Goal: Transaction & Acquisition: Book appointment/travel/reservation

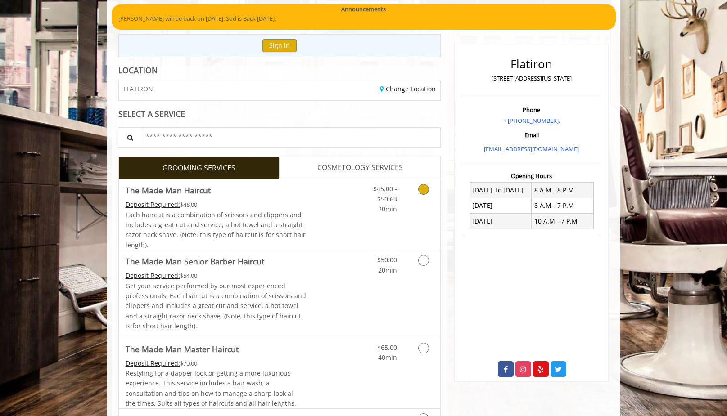
click at [307, 208] on link "Discounted Price" at bounding box center [333, 215] width 54 height 71
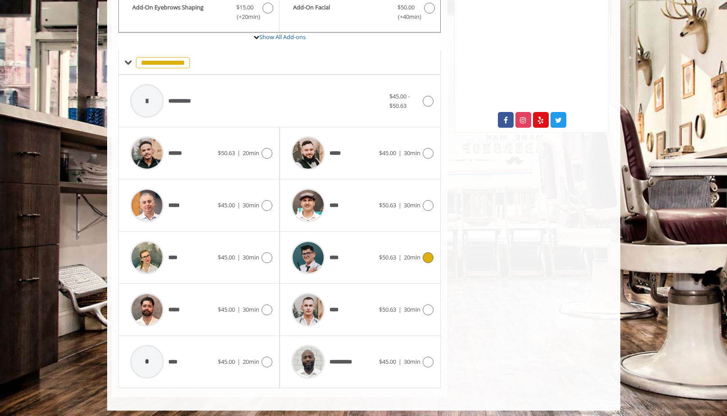
scroll to position [319, 0]
click at [351, 318] on div "****" at bounding box center [333, 310] width 92 height 43
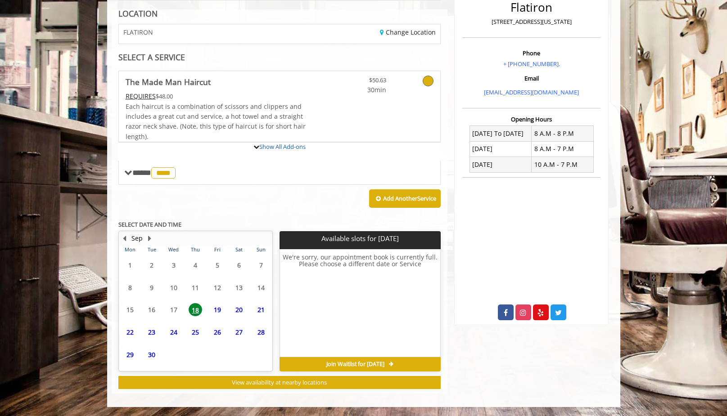
scroll to position [123, 0]
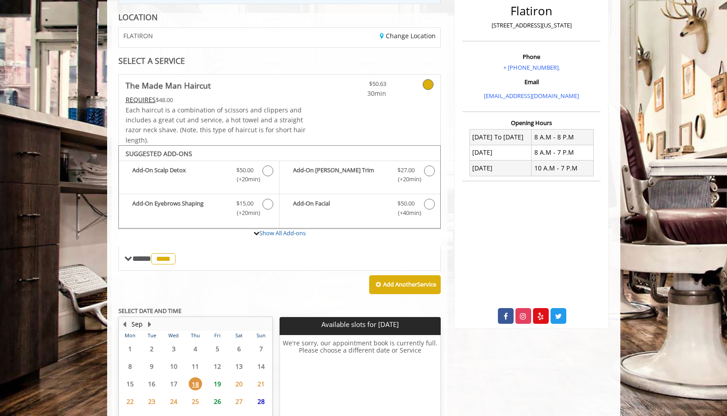
click at [217, 378] on span "19" at bounding box center [218, 384] width 14 height 13
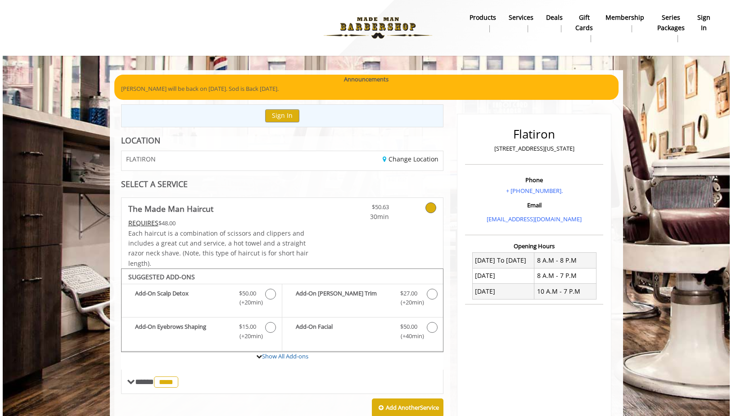
scroll to position [0, 0]
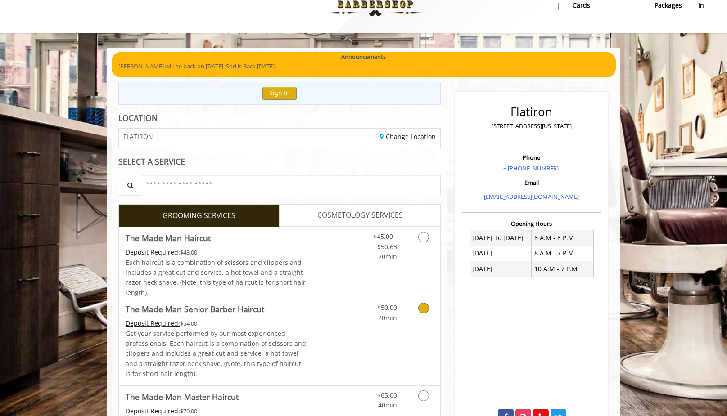
click at [342, 309] on link "Discounted Price" at bounding box center [333, 341] width 54 height 87
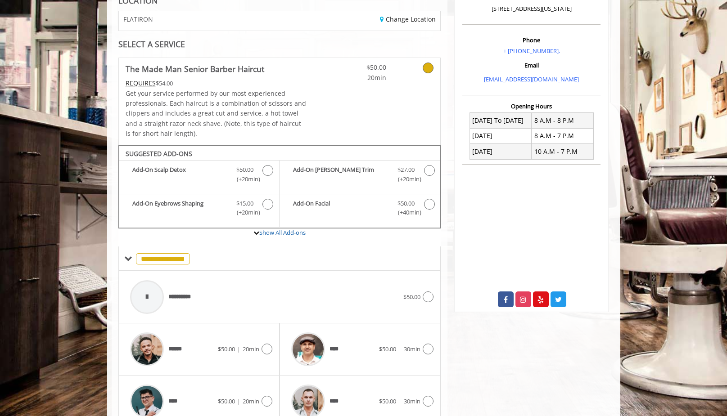
scroll to position [179, 0]
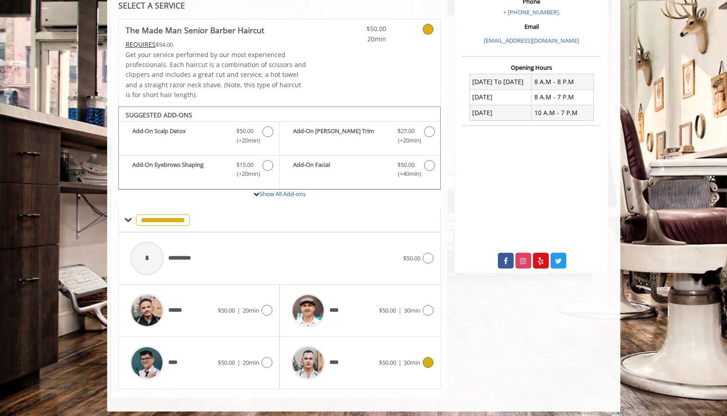
click at [309, 352] on img at bounding box center [308, 363] width 34 height 34
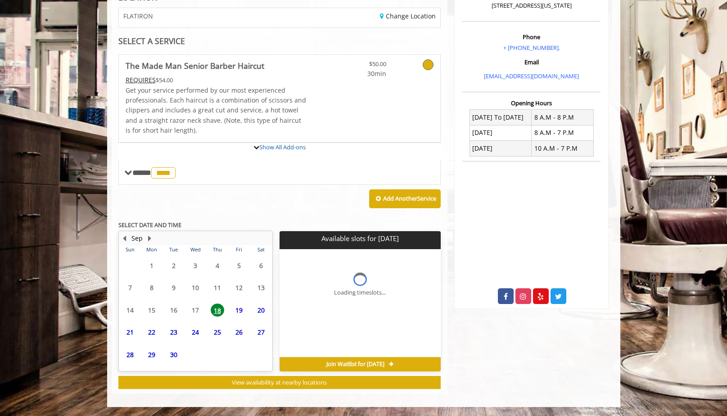
scroll to position [140, 0]
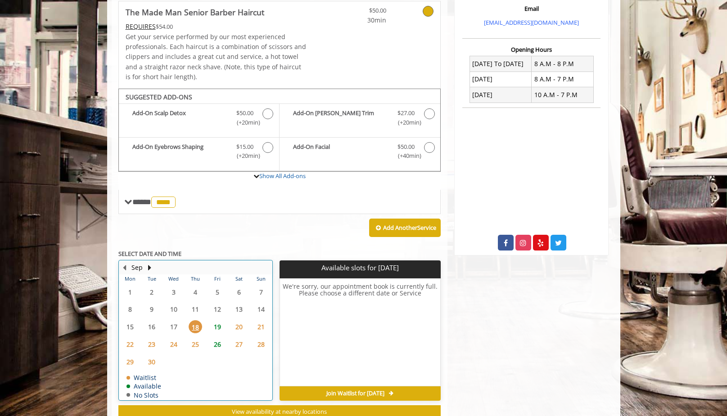
click at [221, 380] on table "Mon Tue Wed Thu Fri Sat Sun 1 2 3 4 5 6 7 8 9 10 11 12 13 14 15 16 17 18 19 20 …" at bounding box center [195, 338] width 153 height 126
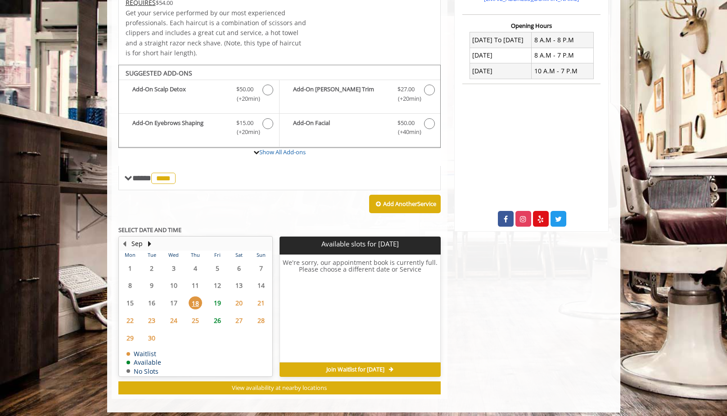
click at [220, 298] on span "19" at bounding box center [218, 303] width 14 height 13
